Goal: Task Accomplishment & Management: Use online tool/utility

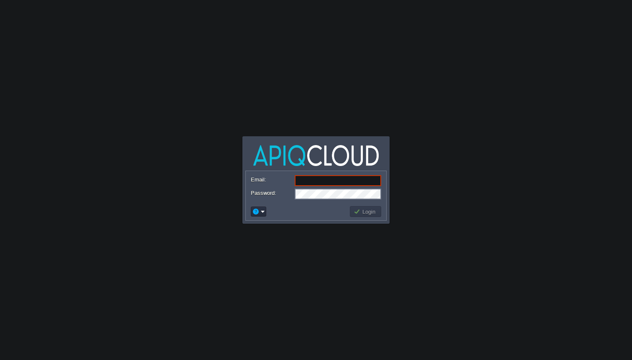
type input "[EMAIL_ADDRESS][DOMAIN_NAME]"
click at [357, 214] on button "Login" at bounding box center [366, 212] width 24 height 8
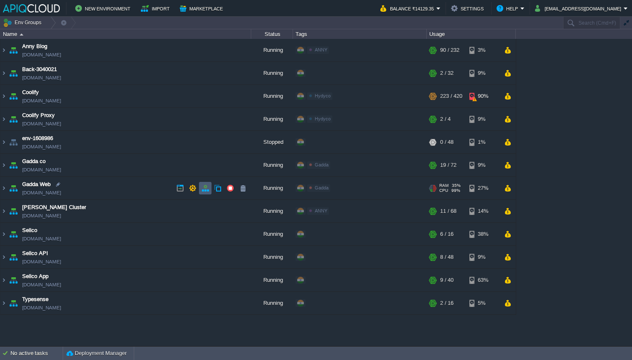
click at [206, 189] on button "button" at bounding box center [206, 188] width 8 height 8
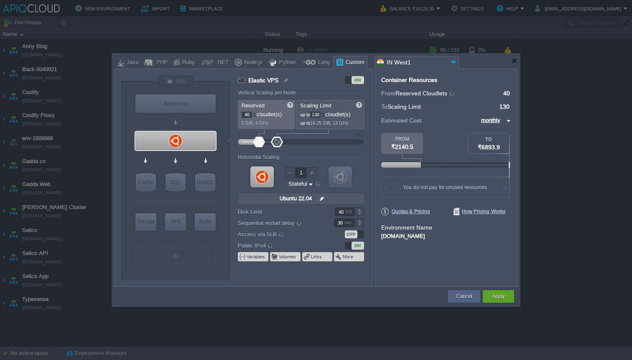
type input "134"
drag, startPoint x: 270, startPoint y: 143, endPoint x: 278, endPoint y: 143, distance: 8.0
click at [278, 143] on div at bounding box center [278, 142] width 12 height 10
click at [491, 299] on div "Apply" at bounding box center [498, 296] width 19 height 13
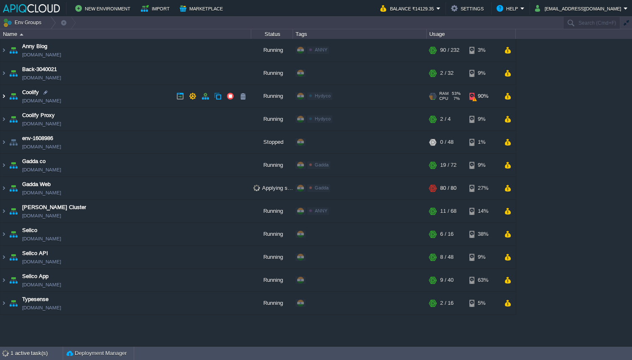
click at [4, 97] on img at bounding box center [3, 96] width 7 height 23
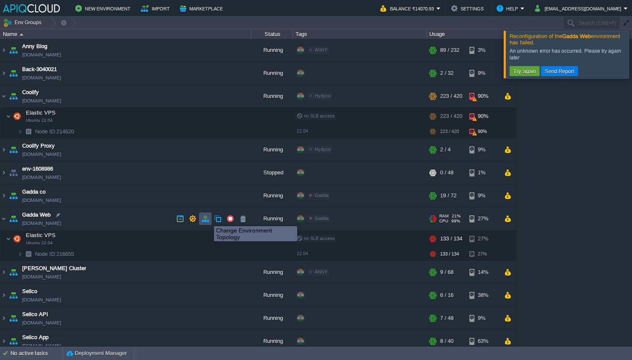
click at [208, 219] on button "button" at bounding box center [206, 219] width 8 height 8
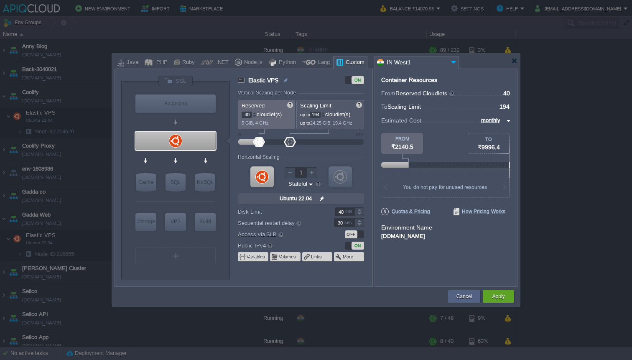
type input "196"
drag, startPoint x: 281, startPoint y: 143, endPoint x: 290, endPoint y: 143, distance: 9.2
click at [291, 144] on div at bounding box center [290, 142] width 12 height 10
click at [486, 300] on div "Apply" at bounding box center [498, 296] width 31 height 13
